Goal: Task Accomplishment & Management: Complete application form

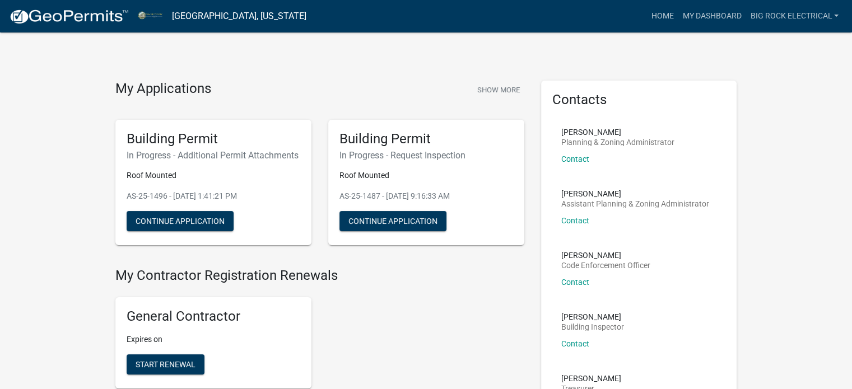
click at [74, 15] on img at bounding box center [69, 16] width 120 height 17
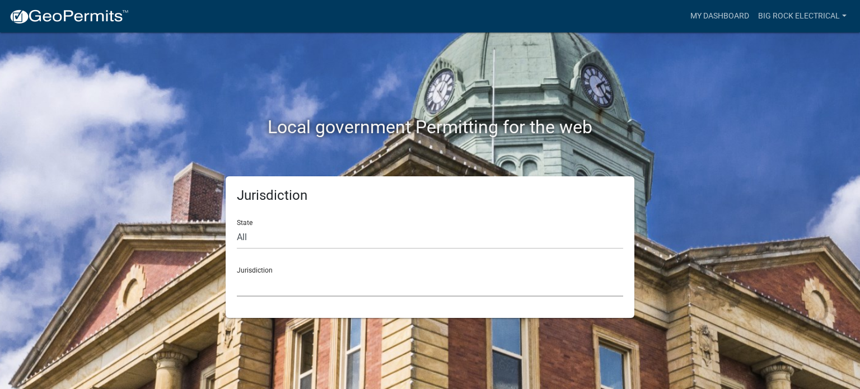
drag, startPoint x: 292, startPoint y: 279, endPoint x: 297, endPoint y: 275, distance: 6.7
click at [292, 279] on select "[GEOGRAPHIC_DATA], [US_STATE] [GEOGRAPHIC_DATA], [US_STATE][PERSON_NAME][GEOGRA…" at bounding box center [430, 285] width 386 height 23
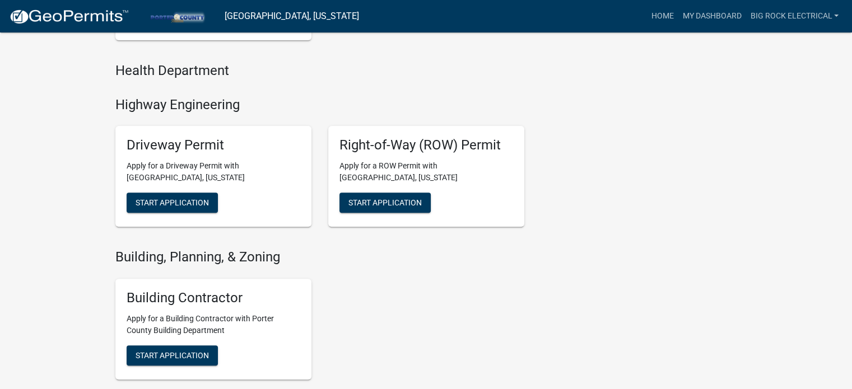
scroll to position [280, 0]
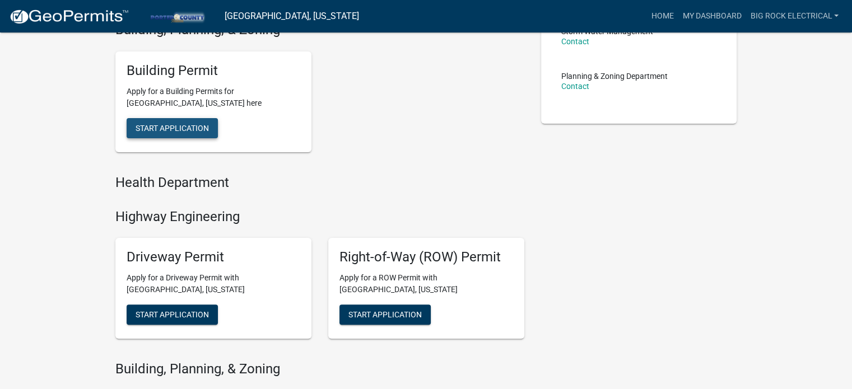
click at [161, 132] on button "Start Application" at bounding box center [172, 128] width 91 height 20
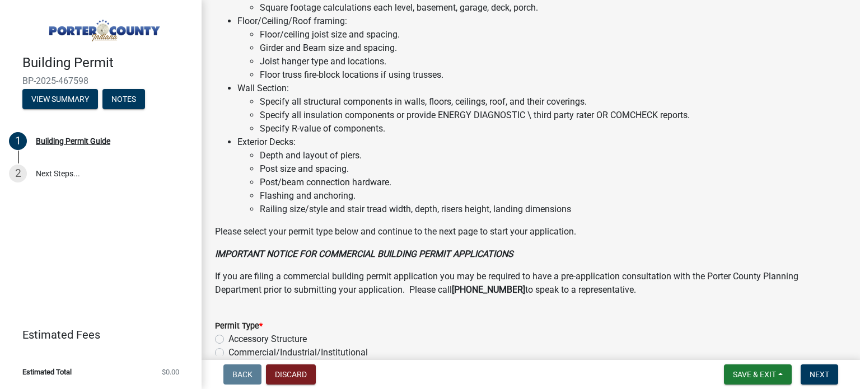
scroll to position [904, 0]
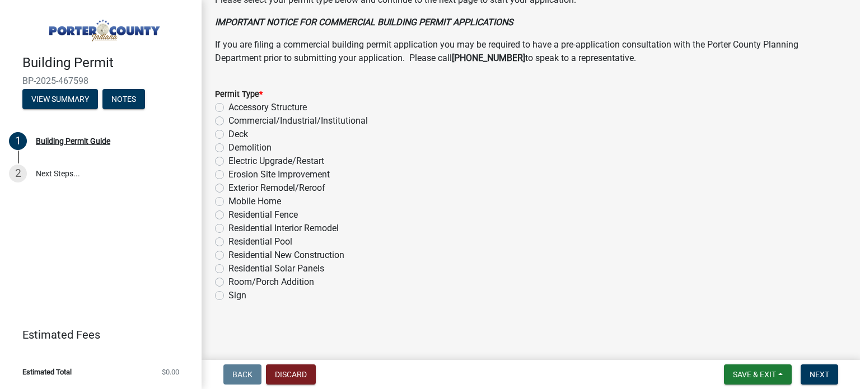
click at [240, 265] on label "Residential Solar Panels" at bounding box center [276, 268] width 96 height 13
click at [236, 265] on input "Residential Solar Panels" at bounding box center [231, 265] width 7 height 7
radio input "true"
click at [822, 372] on span "Next" at bounding box center [820, 374] width 20 height 9
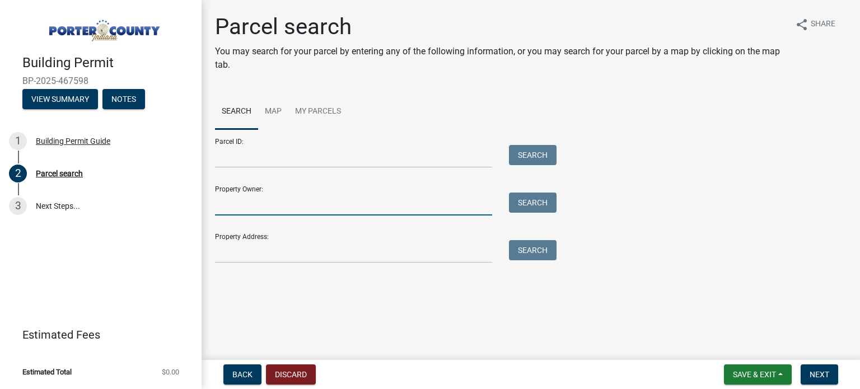
click at [330, 201] on input "Property Owner:" at bounding box center [353, 204] width 277 height 23
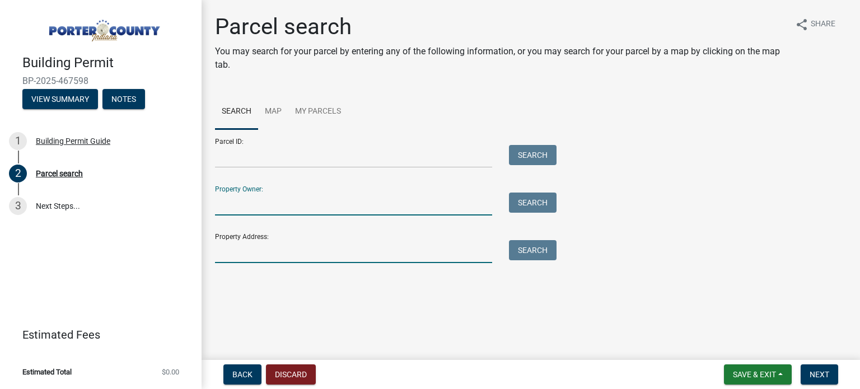
click at [307, 259] on input "Property Address:" at bounding box center [353, 251] width 277 height 23
paste input "[STREET_ADDRESS][PERSON_NAME]"
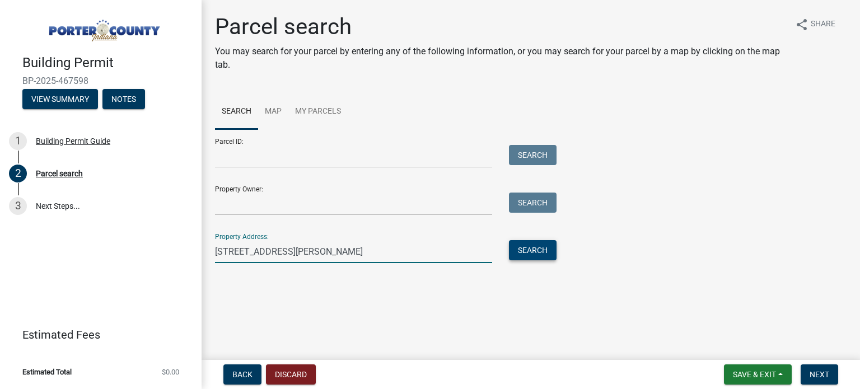
type input "[STREET_ADDRESS][PERSON_NAME]"
click at [532, 244] on button "Search" at bounding box center [533, 250] width 48 height 20
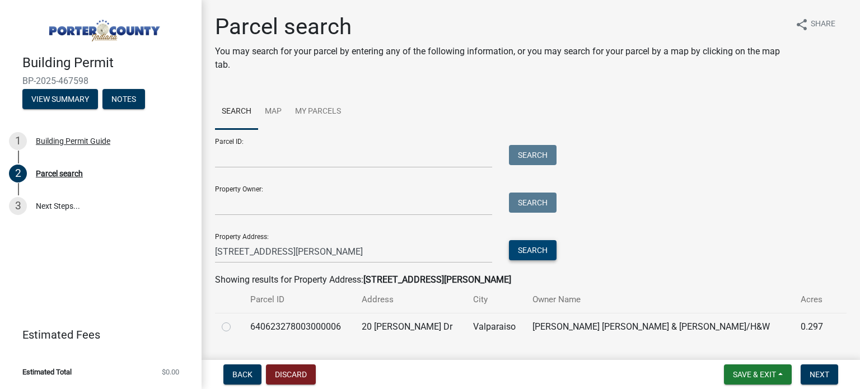
scroll to position [28, 0]
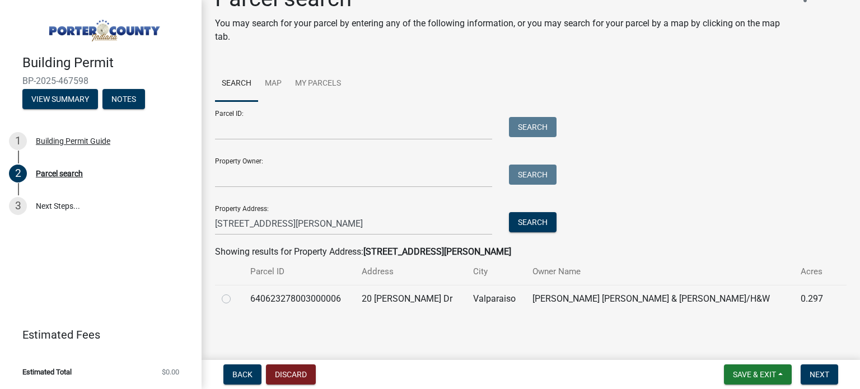
click at [225, 276] on th at bounding box center [229, 272] width 29 height 26
click at [235, 292] on label at bounding box center [235, 292] width 0 height 0
click at [235, 294] on input "radio" at bounding box center [238, 295] width 7 height 7
radio input "true"
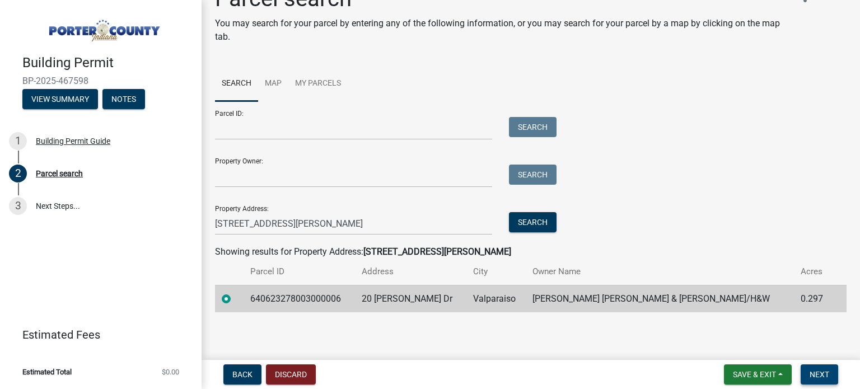
click at [816, 378] on span "Next" at bounding box center [820, 374] width 20 height 9
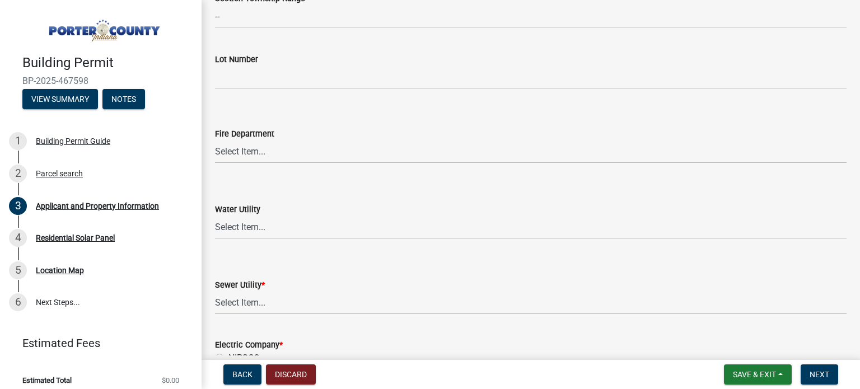
scroll to position [448, 0]
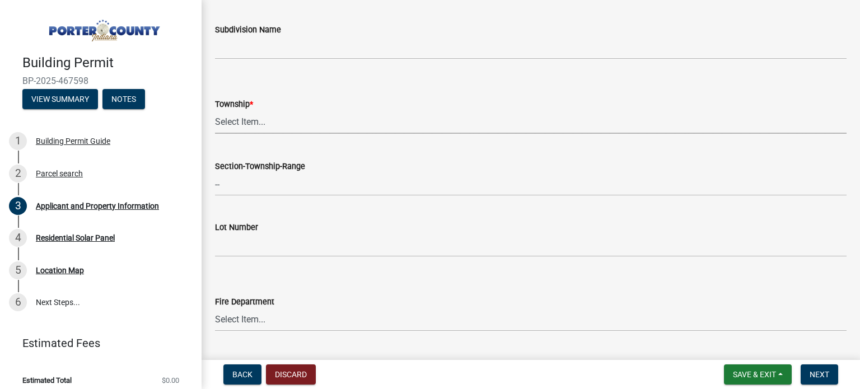
click at [273, 118] on select "Select Item... [PERSON_NAME][GEOGRAPHIC_DATA] [PERSON_NAME][GEOGRAPHIC_DATA] [G…" at bounding box center [530, 122] width 631 height 23
click at [215, 111] on select "Select Item... [PERSON_NAME][GEOGRAPHIC_DATA] [PERSON_NAME][GEOGRAPHIC_DATA] [G…" at bounding box center [530, 122] width 631 height 23
select select "6f5aa9ae-62ac-41bd-979a-9c71eae504cc"
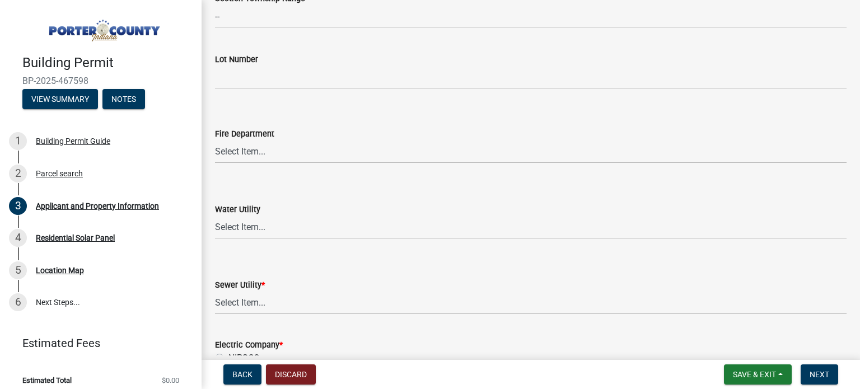
scroll to position [728, 0]
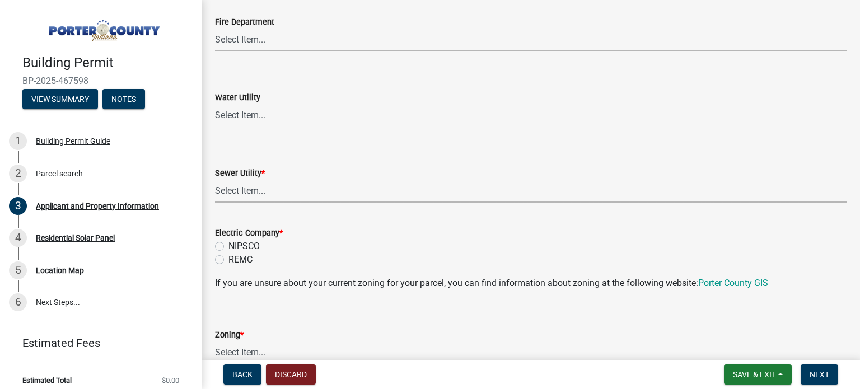
click at [281, 191] on select "Select Item... Aqua [US_STATE] Inc Damon Run Falling Waters Lake Eliza - LEACD …" at bounding box center [530, 191] width 631 height 23
click at [215, 180] on select "Select Item... Aqua [US_STATE] Inc Damon Run Falling Waters Lake Eliza - LEACD …" at bounding box center [530, 191] width 631 height 23
select select "c796f995-08fe-487b-a20e-70ab553361d3"
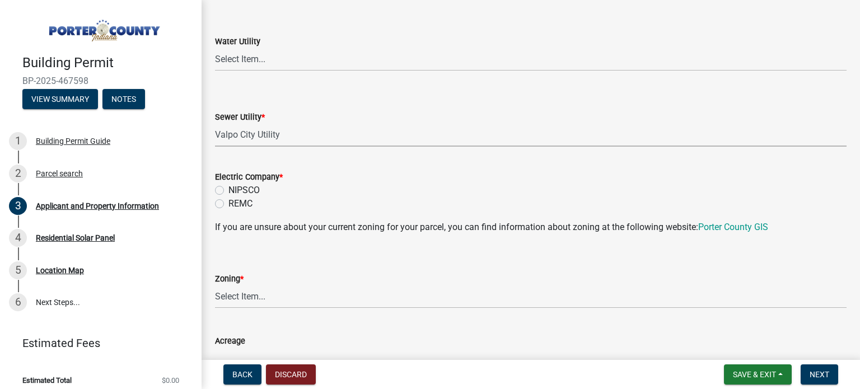
click at [251, 191] on label "NIPSCO" at bounding box center [243, 190] width 31 height 13
click at [236, 191] on input "NIPSCO" at bounding box center [231, 187] width 7 height 7
radio input "true"
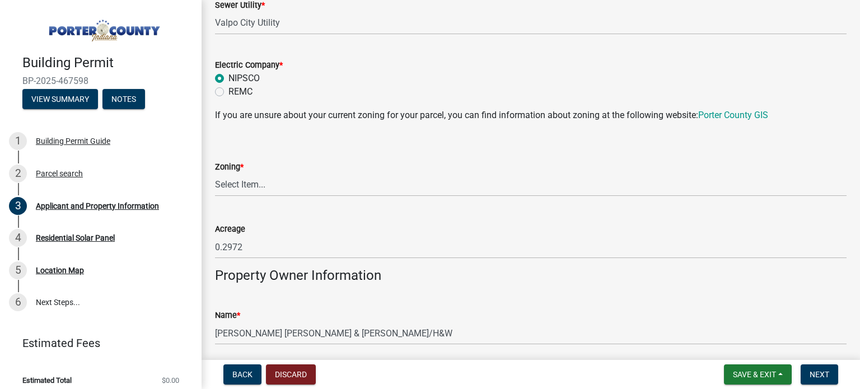
scroll to position [952, 0]
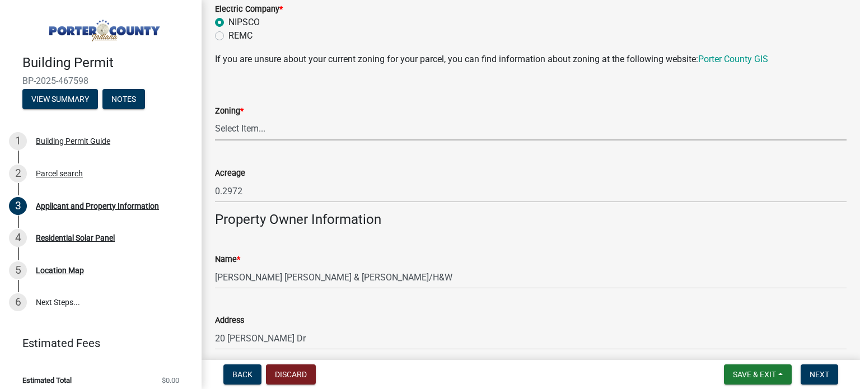
click at [275, 132] on select "Select Item... A1 A2 CH CM CN I1 I2 I3 IN MP OT P1 P2 PUD R1 R2 R3 R4 RL RR" at bounding box center [530, 129] width 631 height 23
click at [315, 103] on form "Zoning * Select Item... A1 A2 CH CM CN I1 I2 I3 IN MP OT P1 P2 PUD R1 R2 R3 R4 …" at bounding box center [530, 116] width 631 height 50
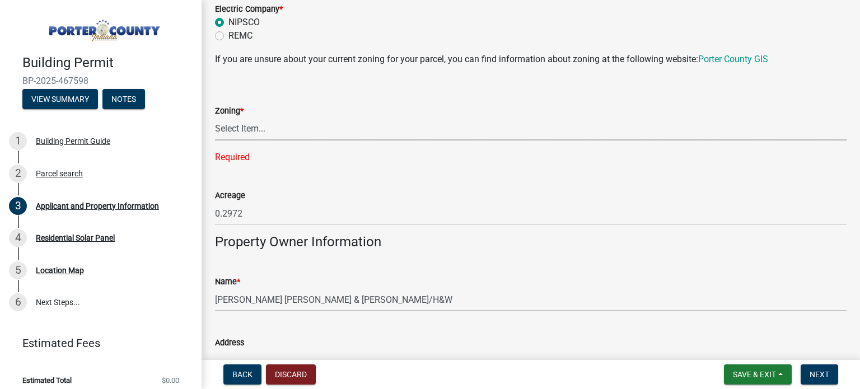
click at [264, 131] on select "Select Item... A1 A2 CH CM CN I1 I2 I3 IN MP OT P1 P2 PUD R1 R2 R3 R4 RL RR" at bounding box center [530, 129] width 631 height 23
click at [215, 118] on select "Select Item... A1 A2 CH CM CN I1 I2 I3 IN MP OT P1 P2 PUD R1 R2 R3 R4 RL RR" at bounding box center [530, 129] width 631 height 23
select select "e2d1b1d7-ccc9-456b-9e96-e16306515997"
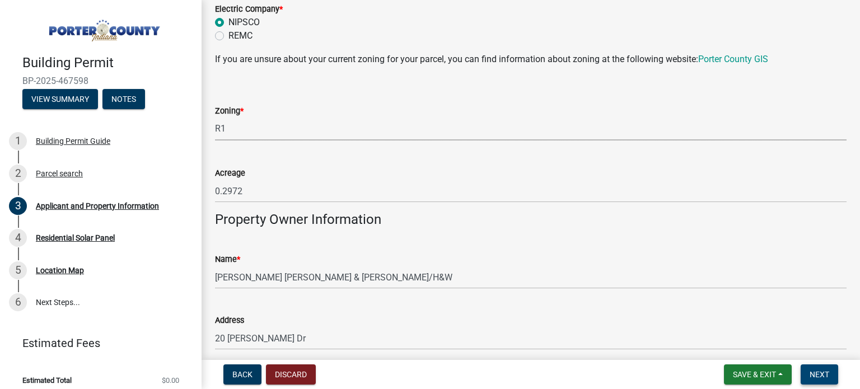
click at [829, 372] on button "Next" at bounding box center [820, 374] width 38 height 20
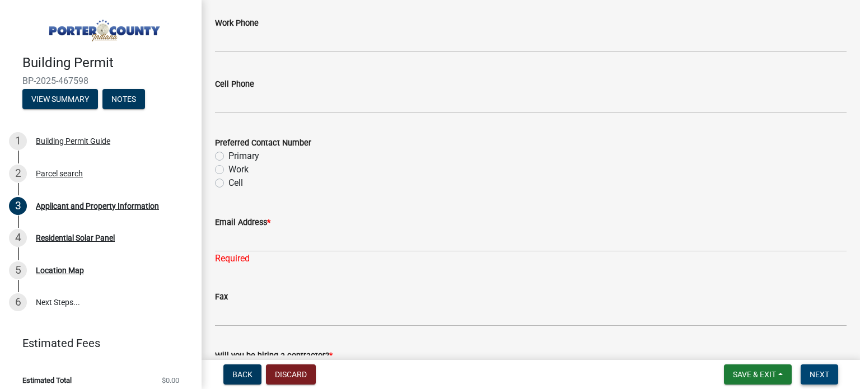
scroll to position [1344, 0]
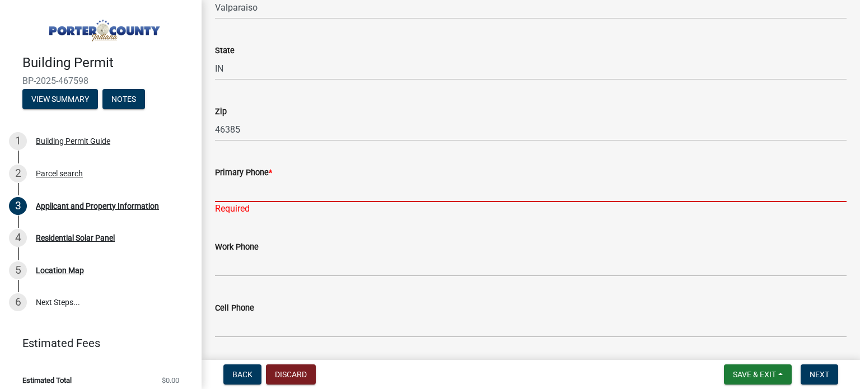
click at [293, 182] on input "Primary Phone *" at bounding box center [530, 190] width 631 height 23
paste input "[PHONE_NUMBER]"
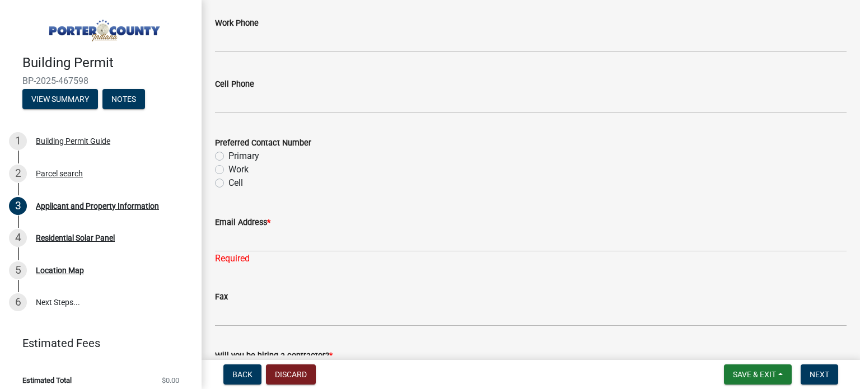
scroll to position [1679, 0]
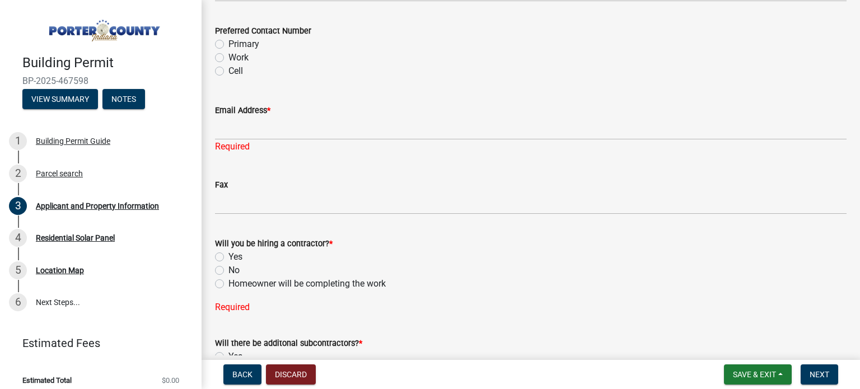
type input "[PHONE_NUMBER]"
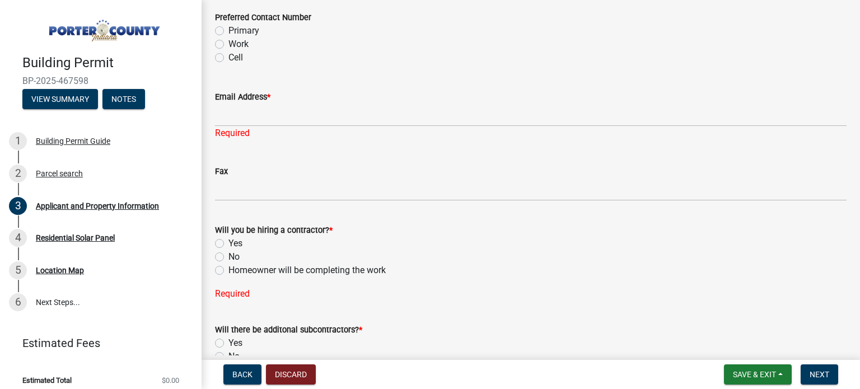
scroll to position [1666, 0]
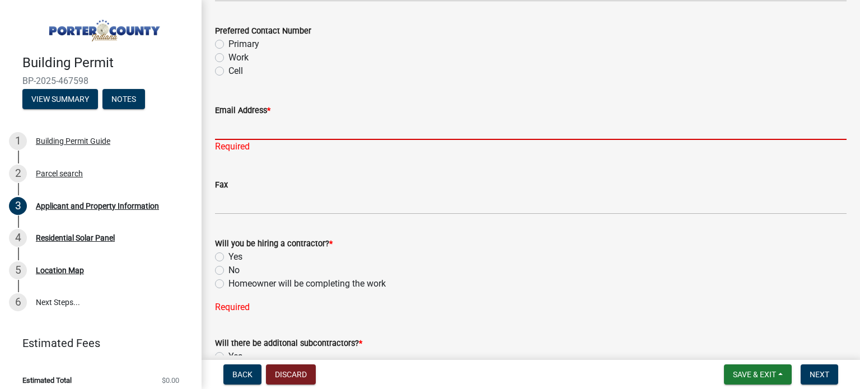
click at [261, 131] on input "Email Address *" at bounding box center [530, 128] width 631 height 23
paste input "[EMAIL_ADDRESS][DOMAIN_NAME]"
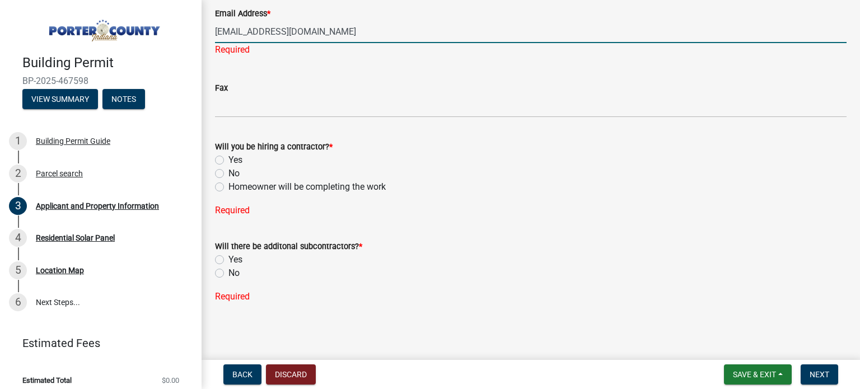
type input "[EMAIL_ADDRESS][DOMAIN_NAME]"
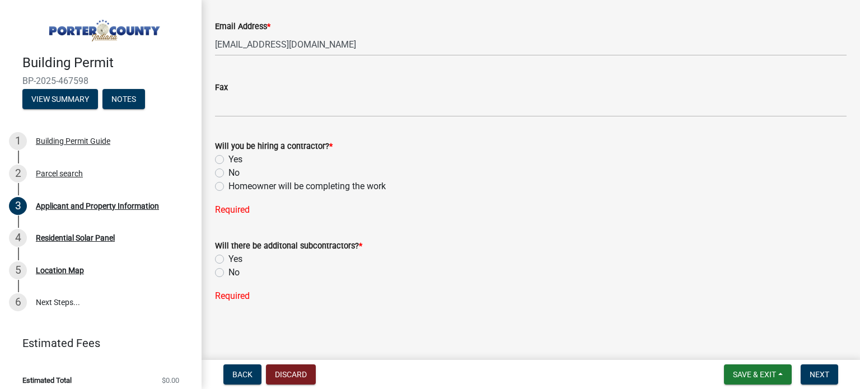
click at [232, 156] on label "Yes" at bounding box center [235, 159] width 14 height 13
click at [232, 156] on input "Yes" at bounding box center [231, 156] width 7 height 7
radio input "true"
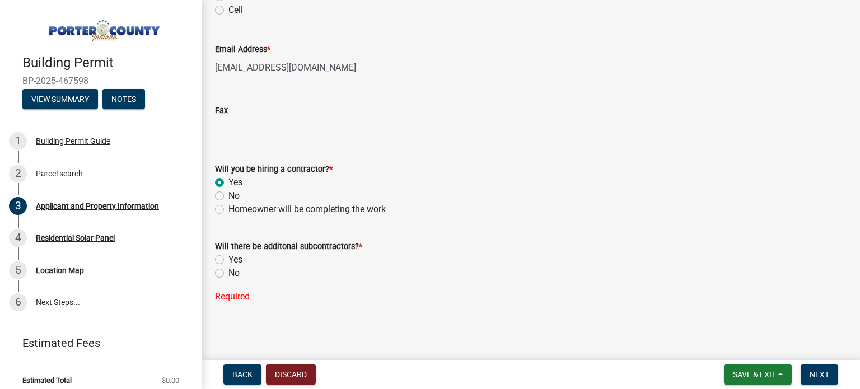
click at [231, 275] on label "No" at bounding box center [233, 272] width 11 height 13
click at [231, 274] on input "No" at bounding box center [231, 269] width 7 height 7
radio input "true"
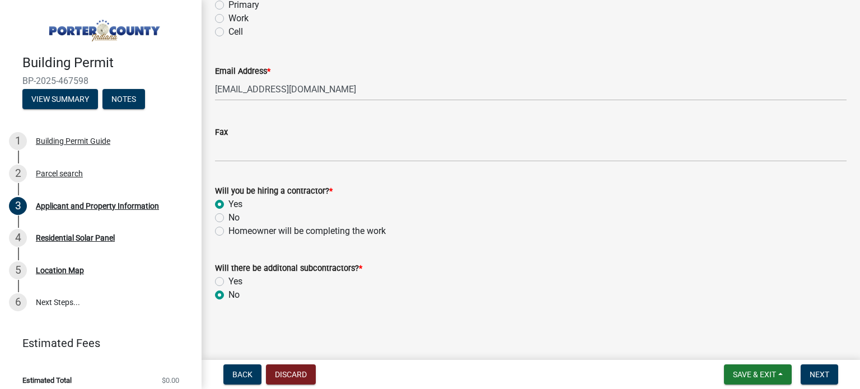
scroll to position [1705, 0]
click at [829, 374] on span "Next" at bounding box center [820, 374] width 20 height 9
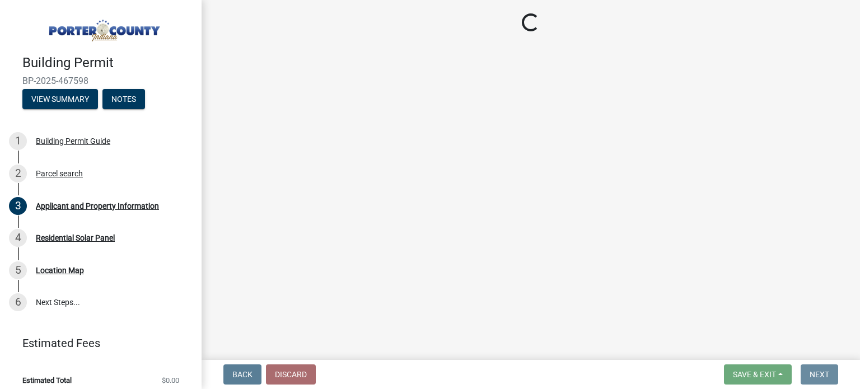
scroll to position [0, 0]
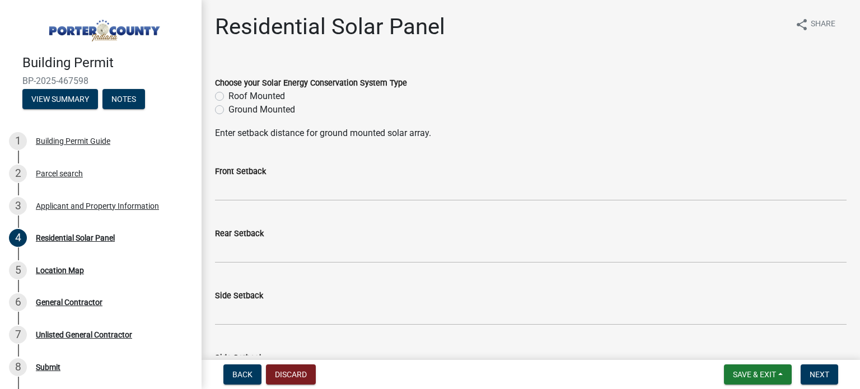
click at [261, 92] on label "Roof Mounted" at bounding box center [256, 96] width 57 height 13
click at [236, 92] on input "Roof Mounted" at bounding box center [231, 93] width 7 height 7
radio input "true"
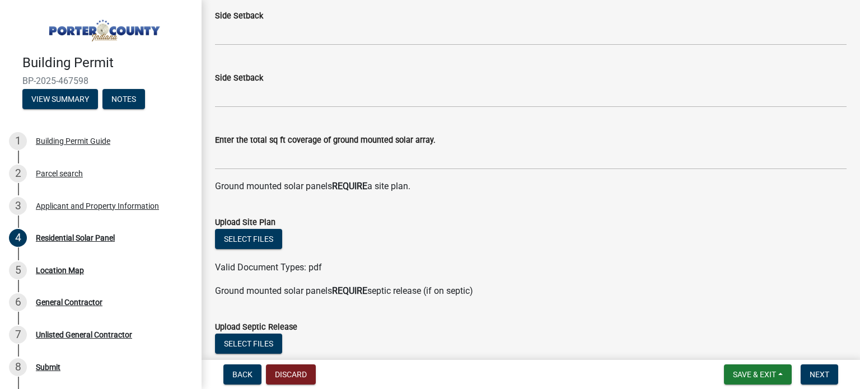
scroll to position [336, 0]
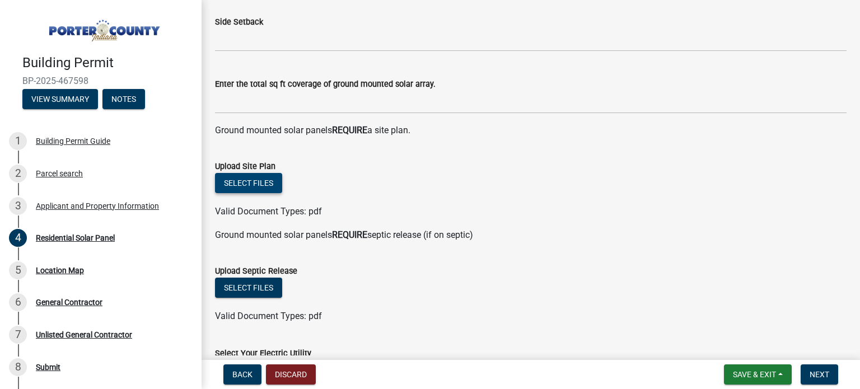
click at [234, 192] on button "Select files" at bounding box center [248, 183] width 67 height 20
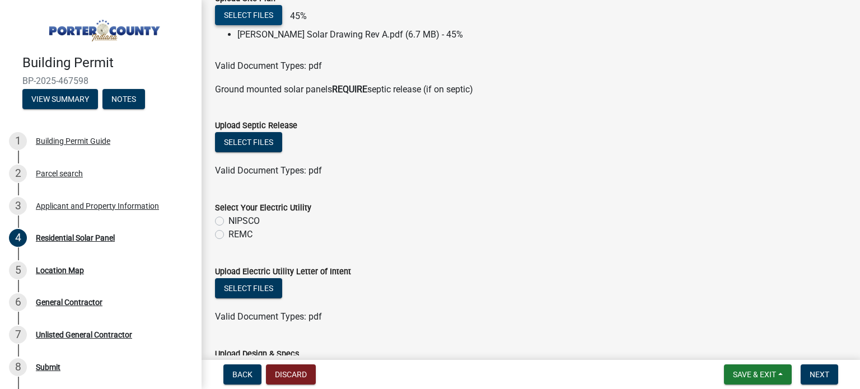
scroll to position [560, 0]
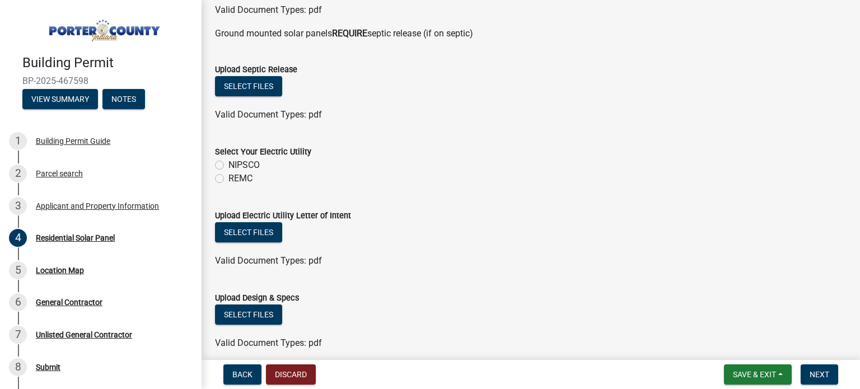
click at [244, 161] on label "NIPSCO" at bounding box center [243, 164] width 31 height 13
click at [236, 161] on input "NIPSCO" at bounding box center [231, 161] width 7 height 7
radio input "true"
click at [255, 232] on button "Select files" at bounding box center [248, 232] width 67 height 20
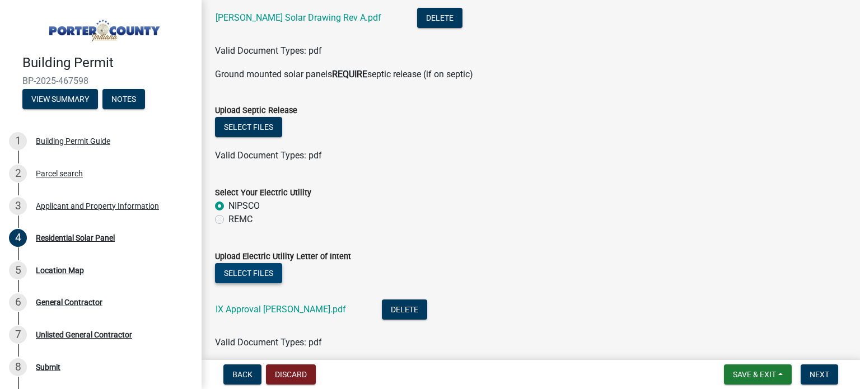
scroll to position [667, 0]
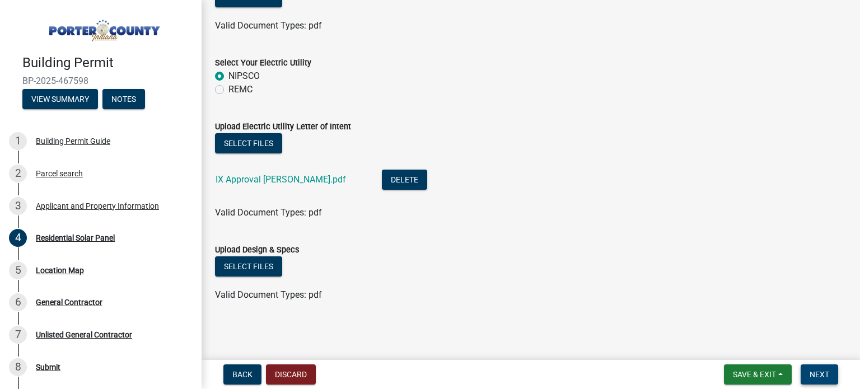
click at [835, 373] on button "Next" at bounding box center [820, 374] width 38 height 20
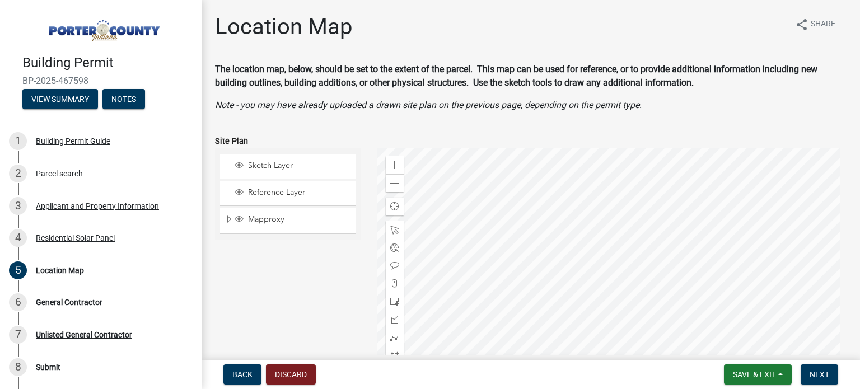
scroll to position [208, 0]
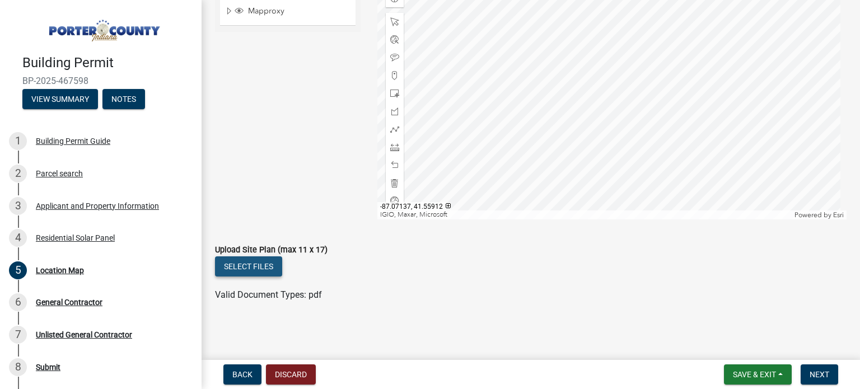
click at [256, 268] on button "Select files" at bounding box center [248, 266] width 67 height 20
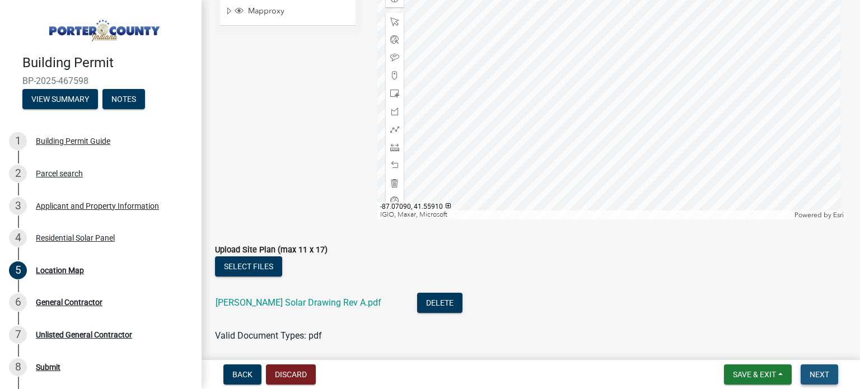
click at [829, 380] on button "Next" at bounding box center [820, 374] width 38 height 20
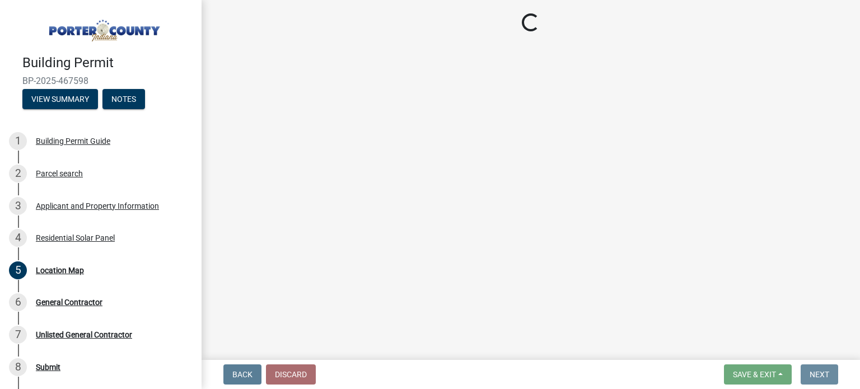
scroll to position [0, 0]
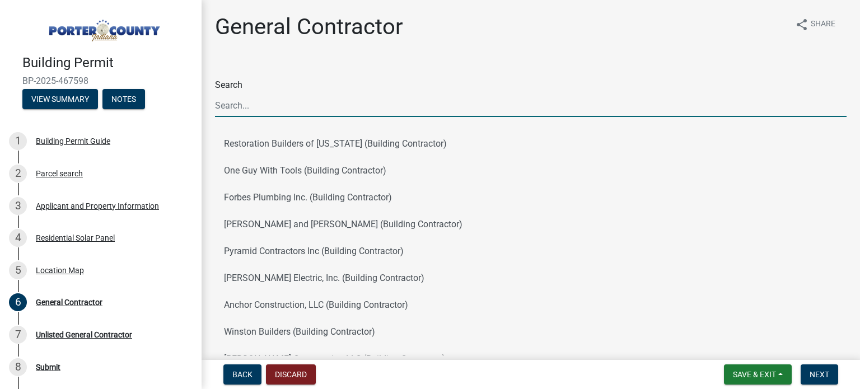
click at [297, 98] on input "Search" at bounding box center [530, 105] width 631 height 23
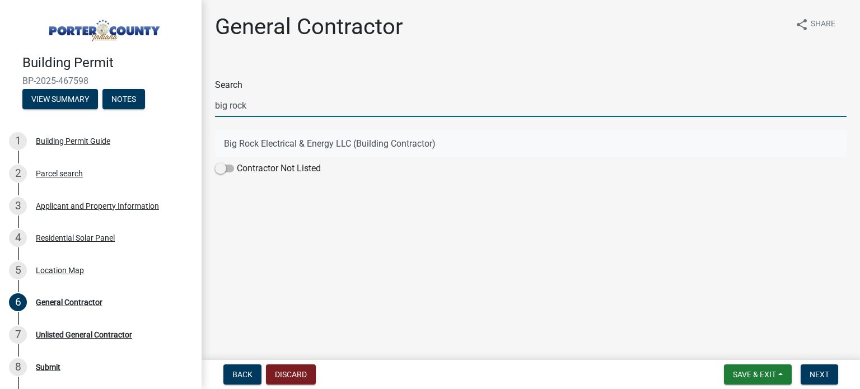
type input "big rock"
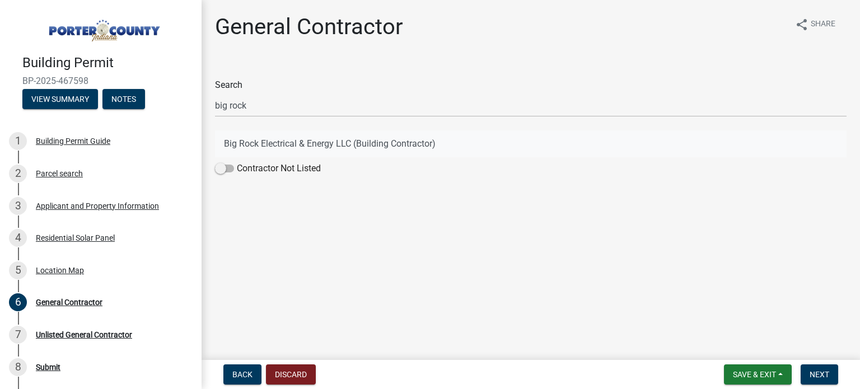
click at [324, 139] on button "Big Rock Electrical & Energy LLC (Building Contractor)" at bounding box center [530, 143] width 631 height 27
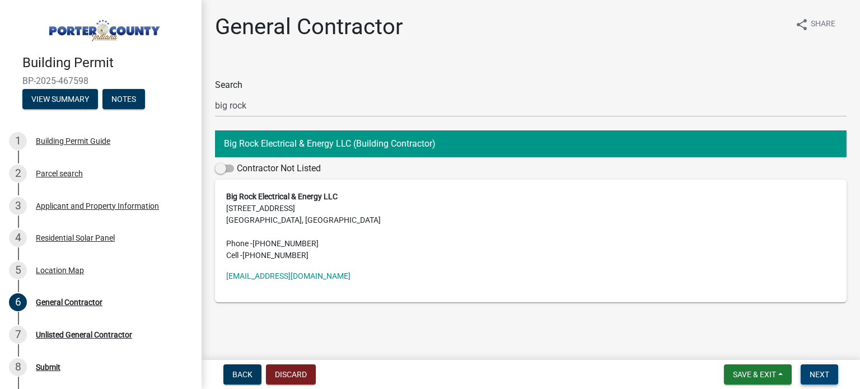
click at [822, 367] on button "Next" at bounding box center [820, 374] width 38 height 20
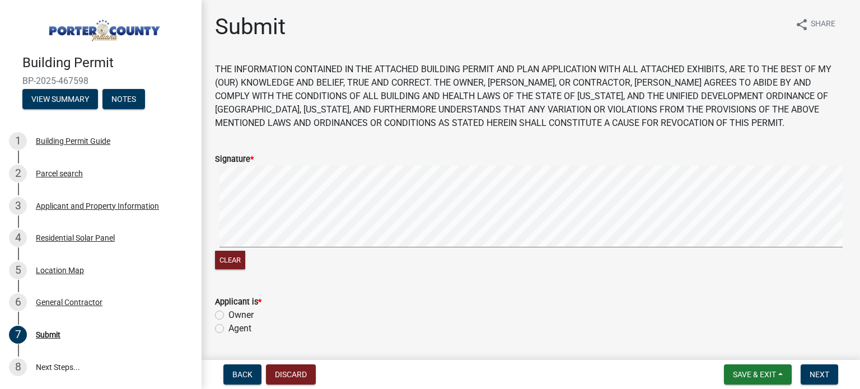
click at [236, 329] on label "Agent" at bounding box center [239, 328] width 23 height 13
click at [236, 329] on input "Agent" at bounding box center [231, 325] width 7 height 7
radio input "true"
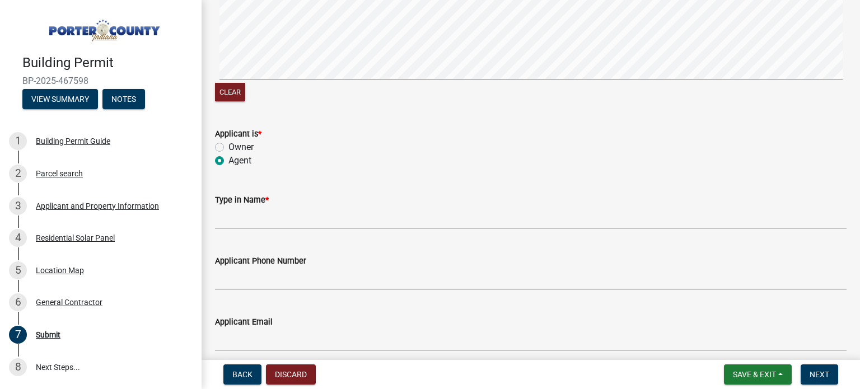
scroll to position [224, 0]
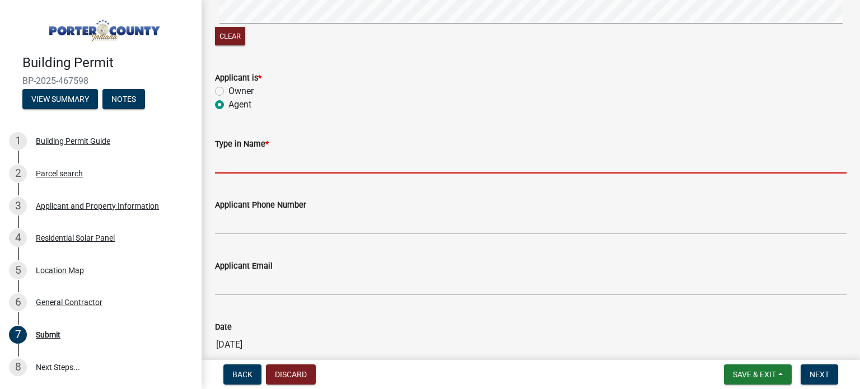
click at [293, 156] on input "Type in Name *" at bounding box center [530, 162] width 631 height 23
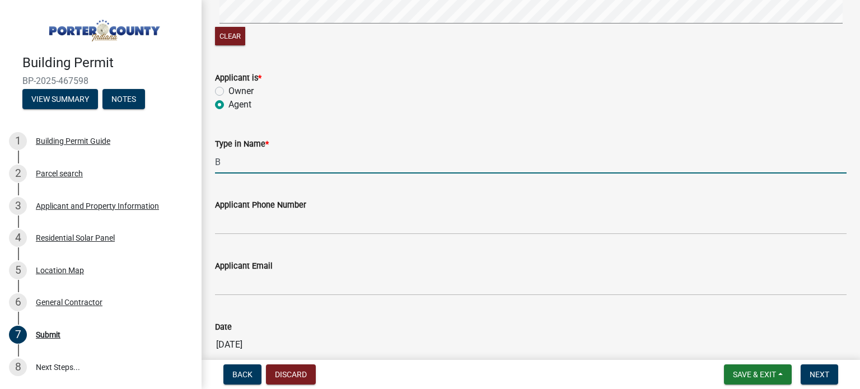
type input "[PERSON_NAME]"
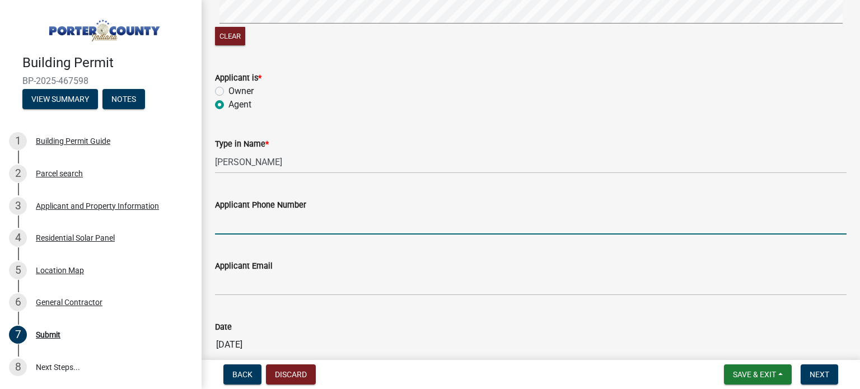
click at [304, 232] on input "Applicant Phone Number" at bounding box center [530, 223] width 631 height 23
type input "[PHONE_NUMBER]"
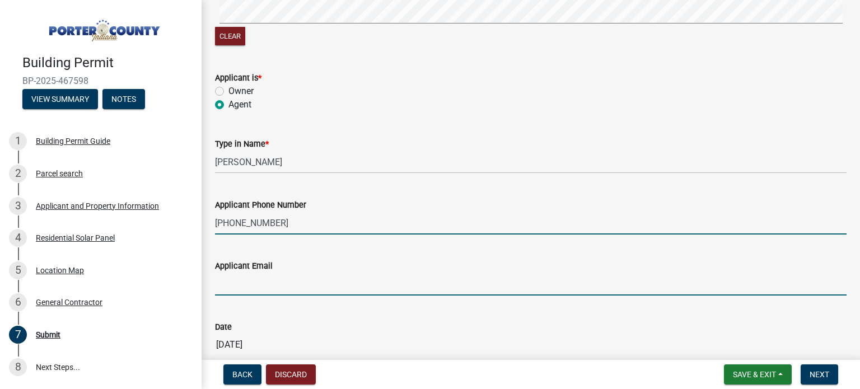
click at [290, 295] on input "Applicant Email" at bounding box center [530, 284] width 631 height 23
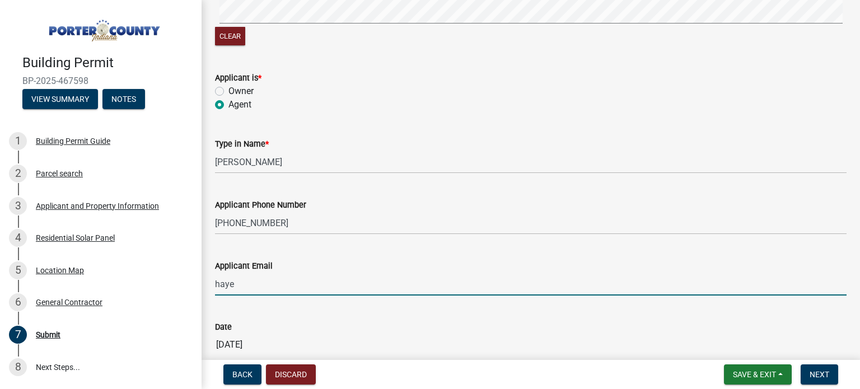
type input "[PERSON_NAME][EMAIL_ADDRESS][PERSON_NAME][DOMAIN_NAME]"
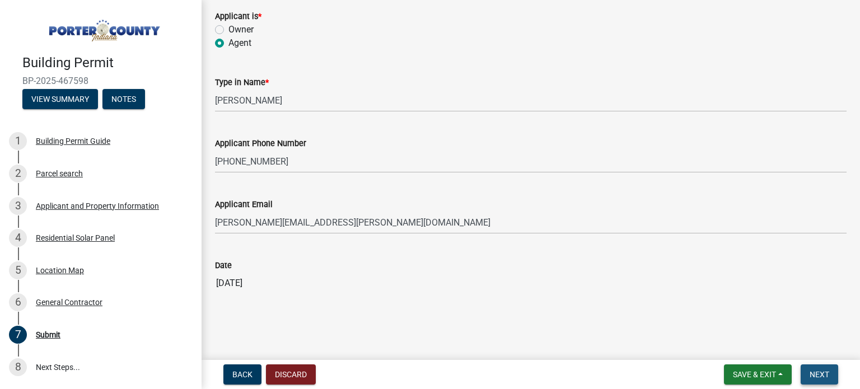
drag, startPoint x: 810, startPoint y: 372, endPoint x: 623, endPoint y: 303, distance: 198.9
click at [810, 373] on span "Next" at bounding box center [820, 374] width 20 height 9
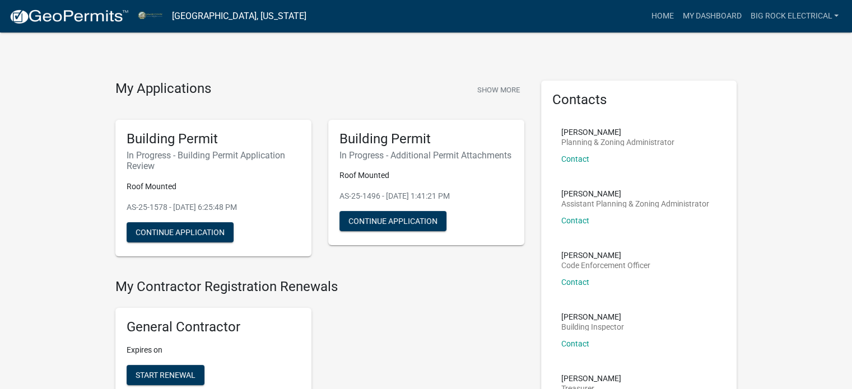
click at [71, 17] on img at bounding box center [69, 16] width 120 height 17
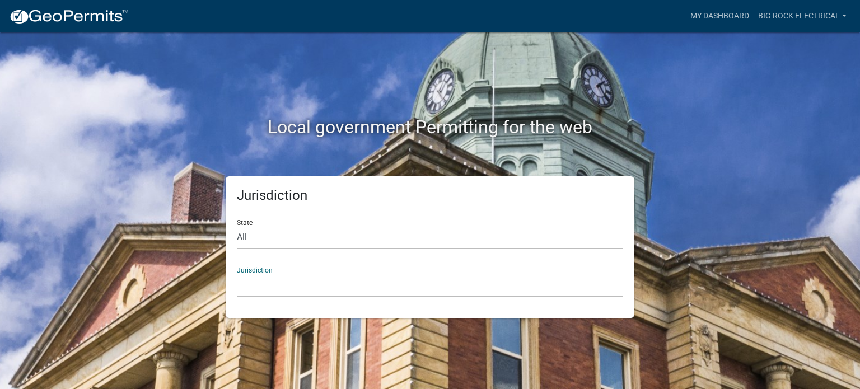
drag, startPoint x: 327, startPoint y: 280, endPoint x: 326, endPoint y: 274, distance: 6.7
click at [327, 280] on select "[GEOGRAPHIC_DATA], [US_STATE] [GEOGRAPHIC_DATA], [US_STATE][PERSON_NAME][GEOGRA…" at bounding box center [430, 285] width 386 height 23
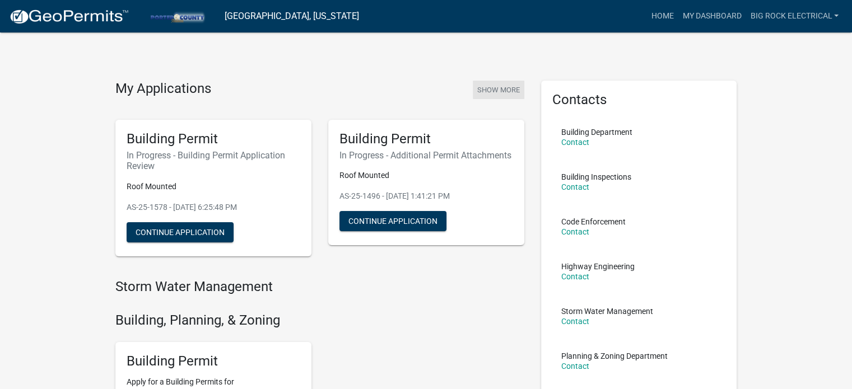
click at [489, 90] on button "Show More" at bounding box center [498, 90] width 52 height 18
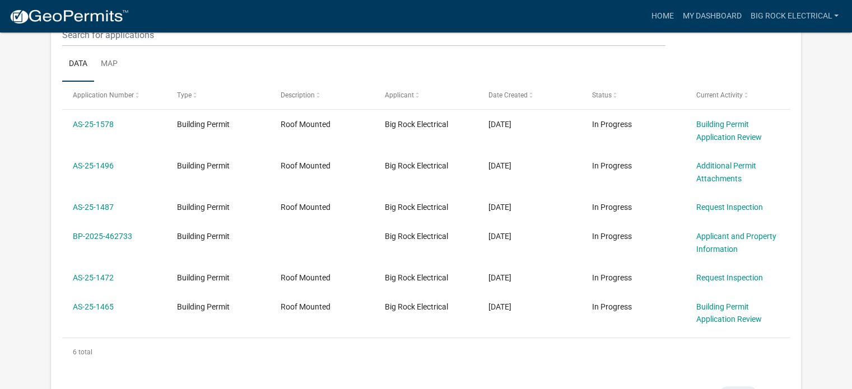
scroll to position [148, 0]
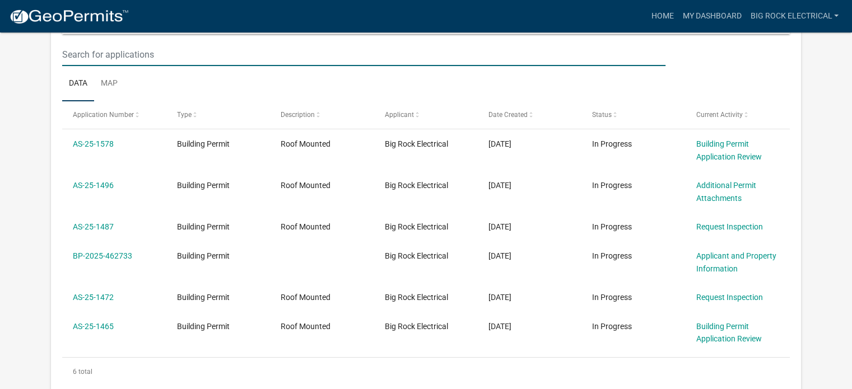
click at [170, 59] on input "text" at bounding box center [363, 54] width 603 height 23
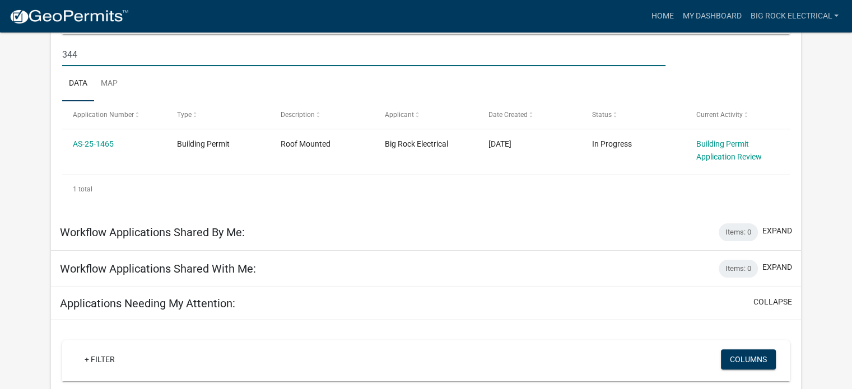
type input "344"
